Goal: Task Accomplishment & Management: Manage account settings

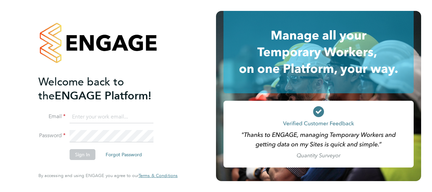
type input "connor.pattenden@vistry.co.uk"
click at [86, 158] on button "Sign In" at bounding box center [83, 154] width 26 height 11
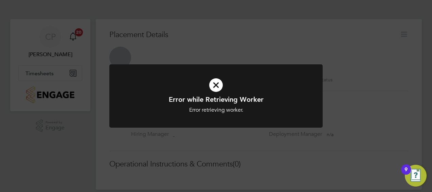
click at [50, 71] on div "Error while Retrieving Worker Error retrieving worker. Cancel Okay" at bounding box center [216, 96] width 432 height 192
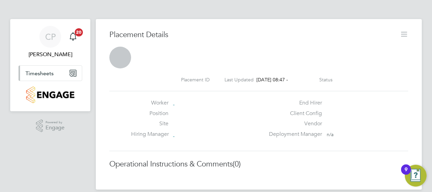
click at [44, 74] on span "Timesheets" at bounding box center [39, 73] width 28 height 6
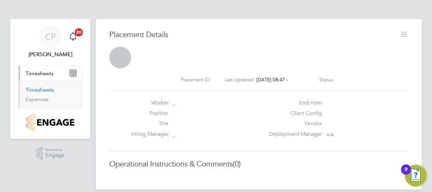
click at [36, 90] on link "Timesheets" at bounding box center [39, 89] width 28 height 6
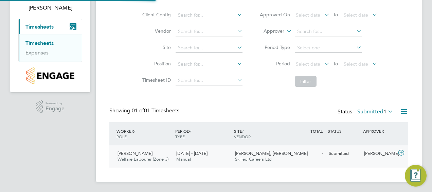
scroll to position [17, 59]
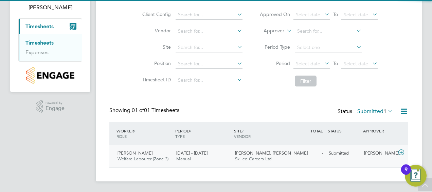
click at [267, 152] on span "[PERSON_NAME], [PERSON_NAME]" at bounding box center [271, 153] width 73 height 6
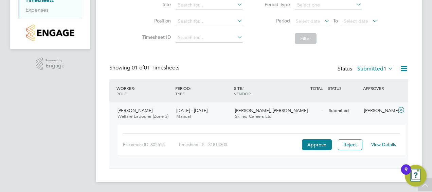
scroll to position [90, 0]
click at [322, 144] on button "Approve" at bounding box center [317, 144] width 30 height 11
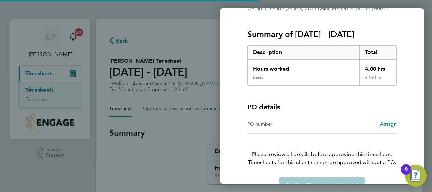
scroll to position [95, 0]
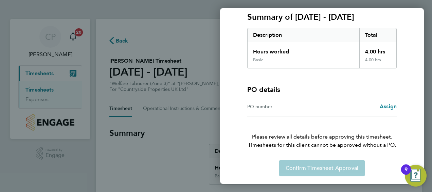
click at [312, 169] on div "Confirm Timesheet Approval" at bounding box center [322, 168] width 166 height 16
click at [263, 133] on p "Please review all details before approving this timesheet. Timesheets for this …" at bounding box center [322, 132] width 166 height 33
click at [323, 165] on div "Confirm Timesheet Approval" at bounding box center [322, 168] width 166 height 16
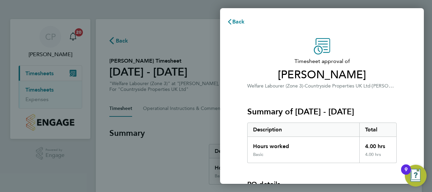
scroll to position [68, 0]
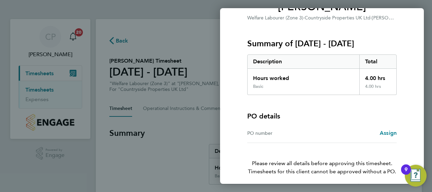
click at [258, 130] on div "PO number" at bounding box center [285, 133] width 75 height 8
click at [387, 131] on span "Assign" at bounding box center [388, 133] width 17 height 6
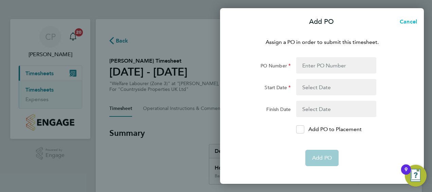
click at [408, 20] on span "Cancel" at bounding box center [407, 21] width 19 height 6
